Goal: Navigation & Orientation: Find specific page/section

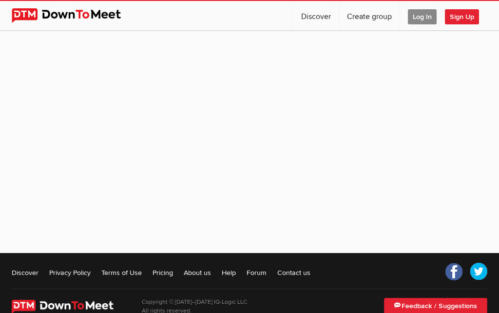
scroll to position [86, 0]
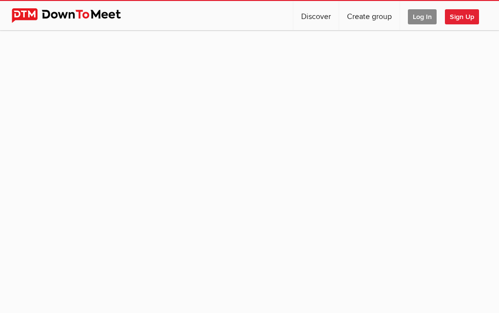
click at [443, 136] on sp-group-item at bounding box center [249, 171] width 499 height 282
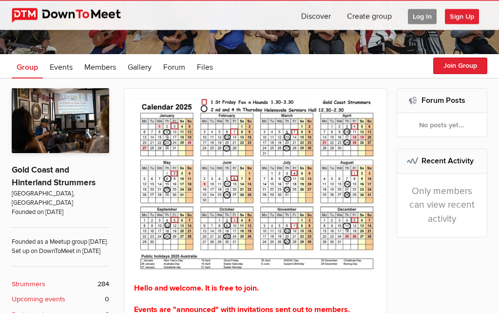
scroll to position [122, 0]
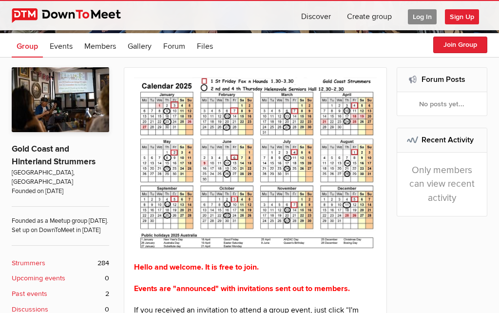
click at [352, 166] on img at bounding box center [255, 162] width 243 height 171
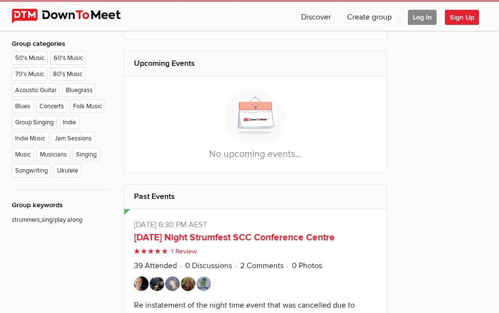
scroll to position [372, 0]
